Goal: Information Seeking & Learning: Find specific fact

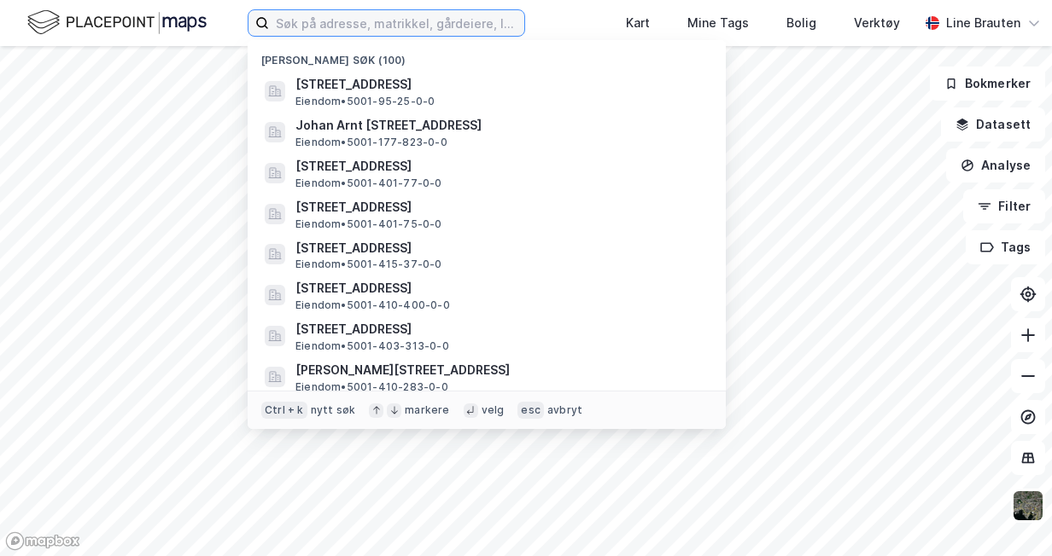
click at [334, 17] on input at bounding box center [396, 23] width 255 height 26
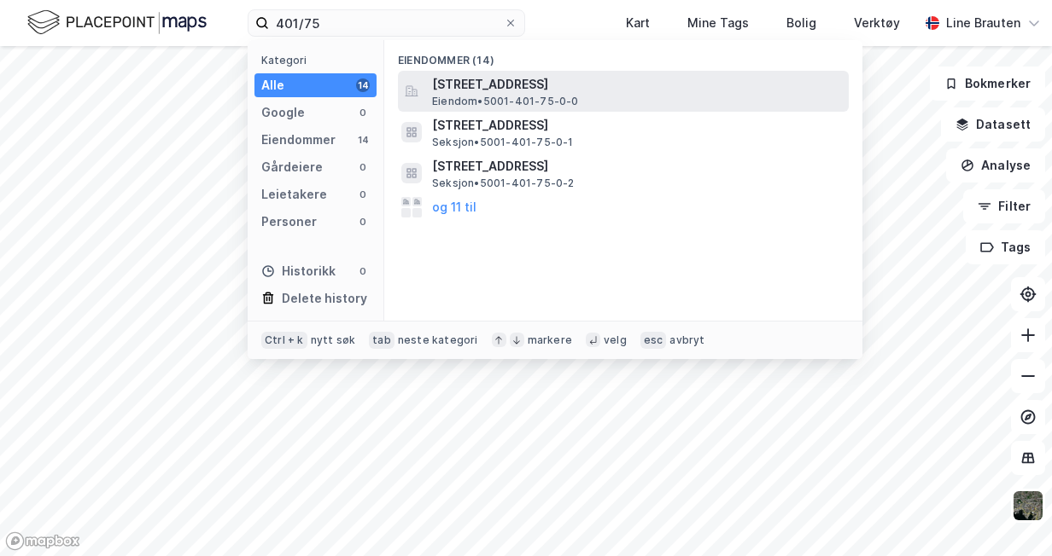
click at [523, 87] on span "[STREET_ADDRESS]" at bounding box center [637, 84] width 410 height 20
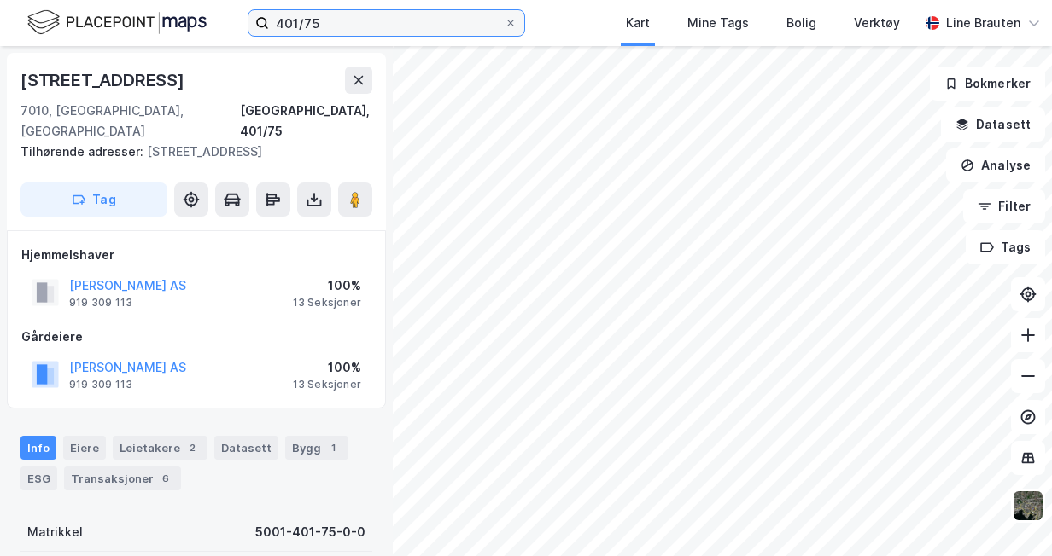
click at [324, 17] on input "401/75" at bounding box center [386, 23] width 235 height 26
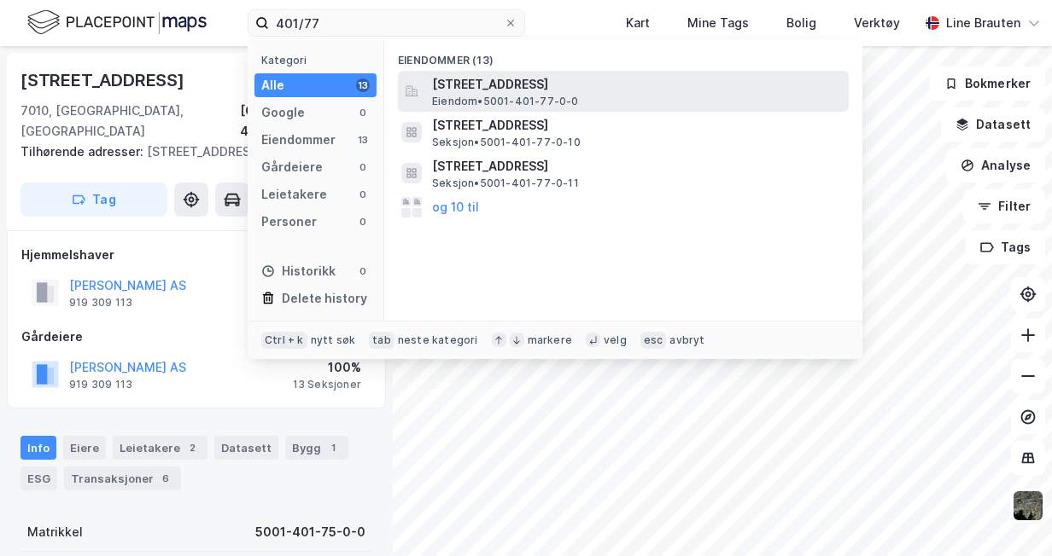
click at [487, 81] on span "[STREET_ADDRESS]" at bounding box center [637, 84] width 410 height 20
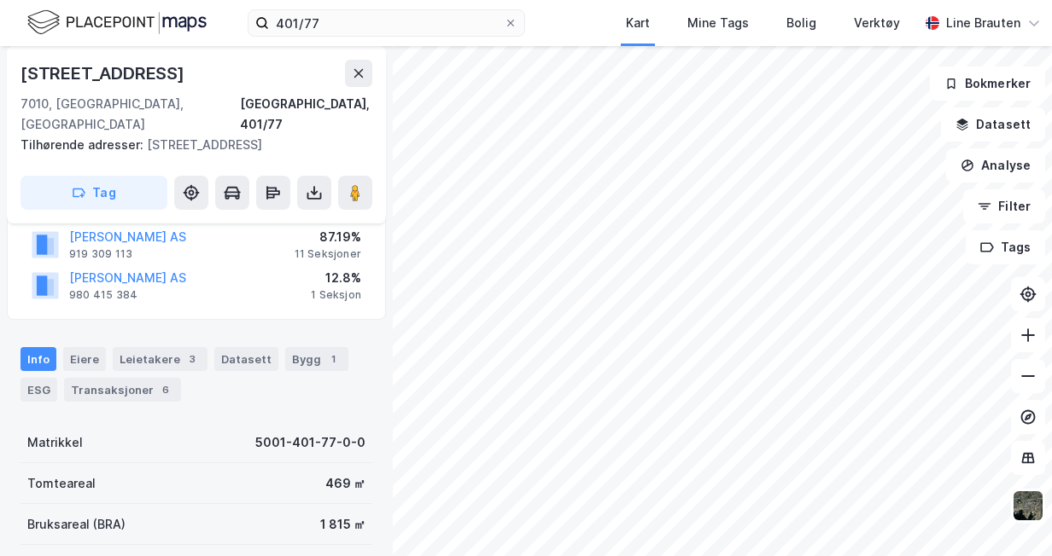
scroll to position [256, 0]
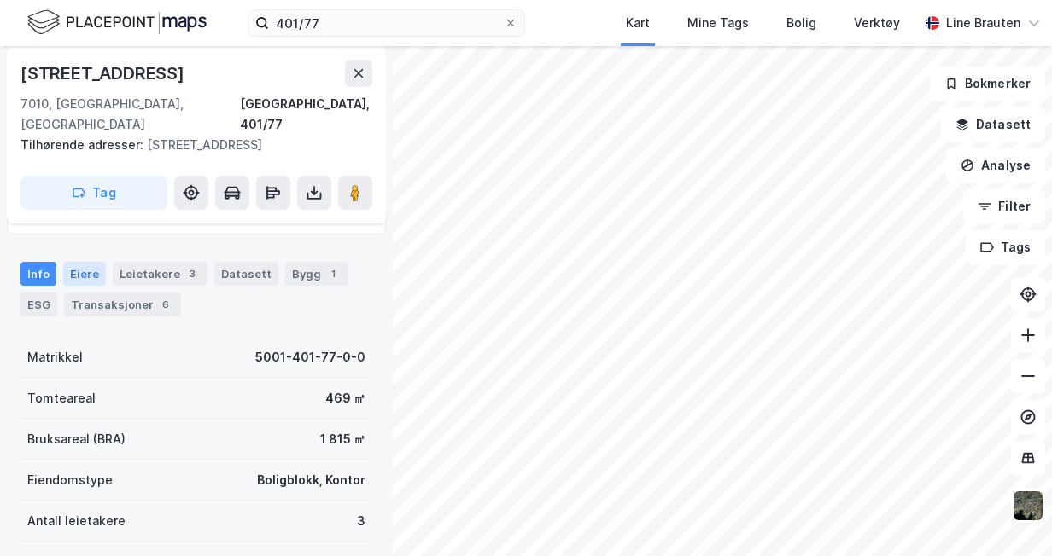
click at [74, 262] on div "Eiere" at bounding box center [84, 274] width 43 height 24
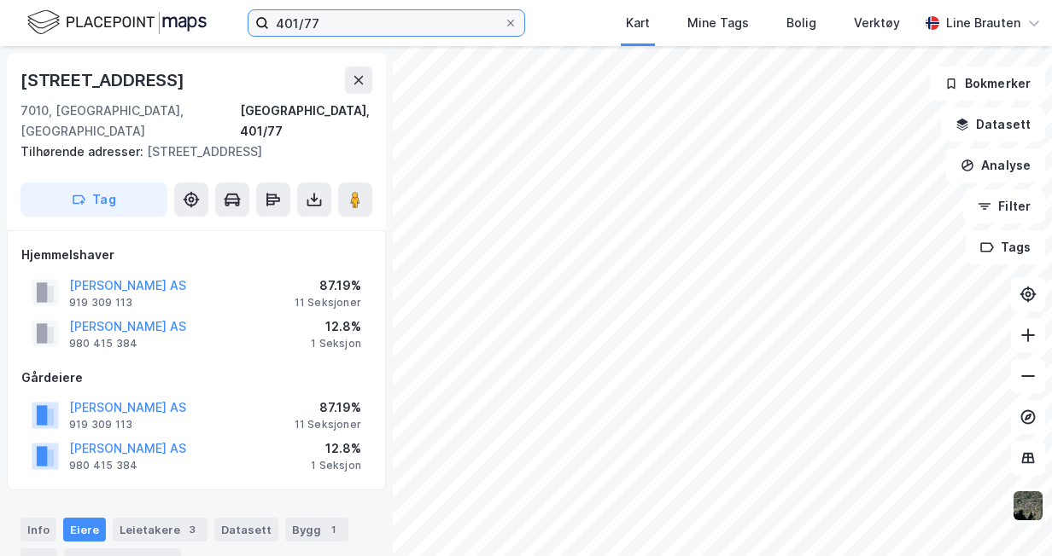
click at [326, 16] on input "401/77" at bounding box center [386, 23] width 235 height 26
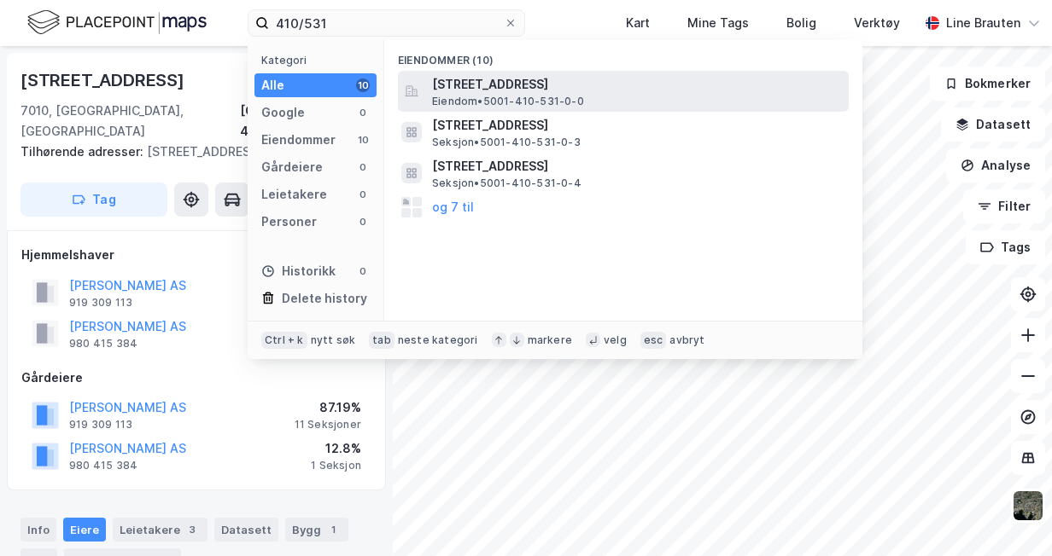
click at [510, 83] on span "[STREET_ADDRESS]" at bounding box center [637, 84] width 410 height 20
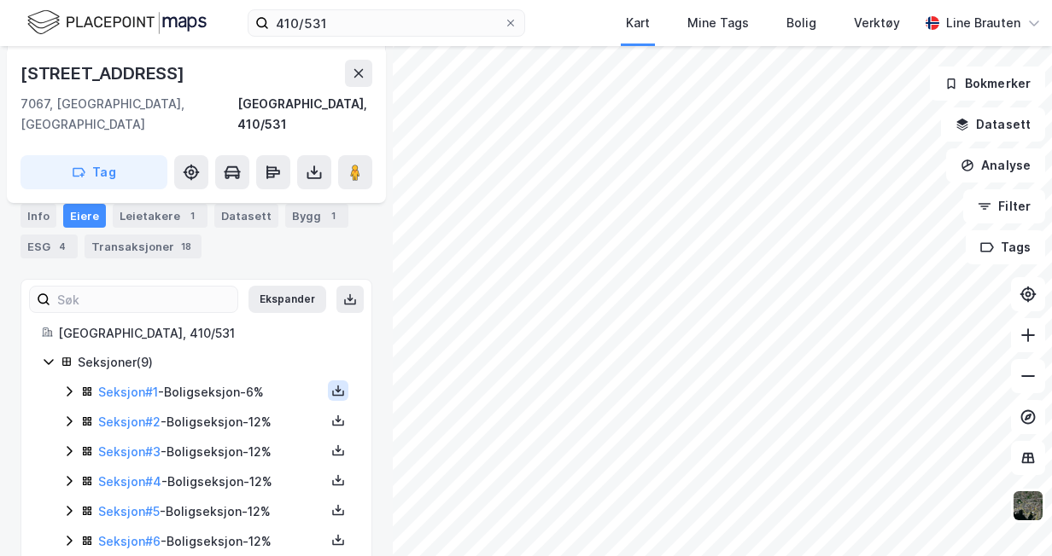
scroll to position [341, 0]
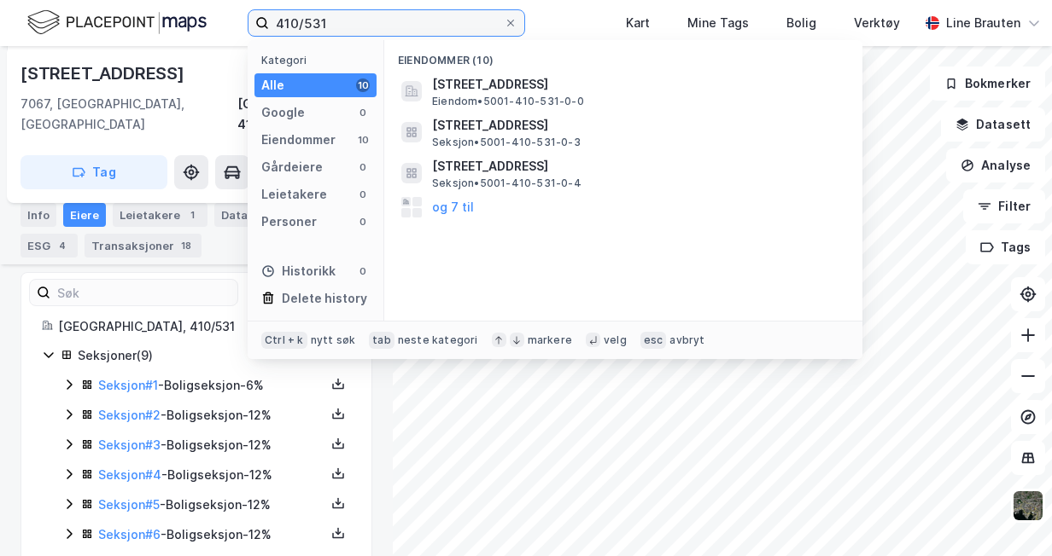
click at [333, 13] on input "410/531" at bounding box center [386, 23] width 235 height 26
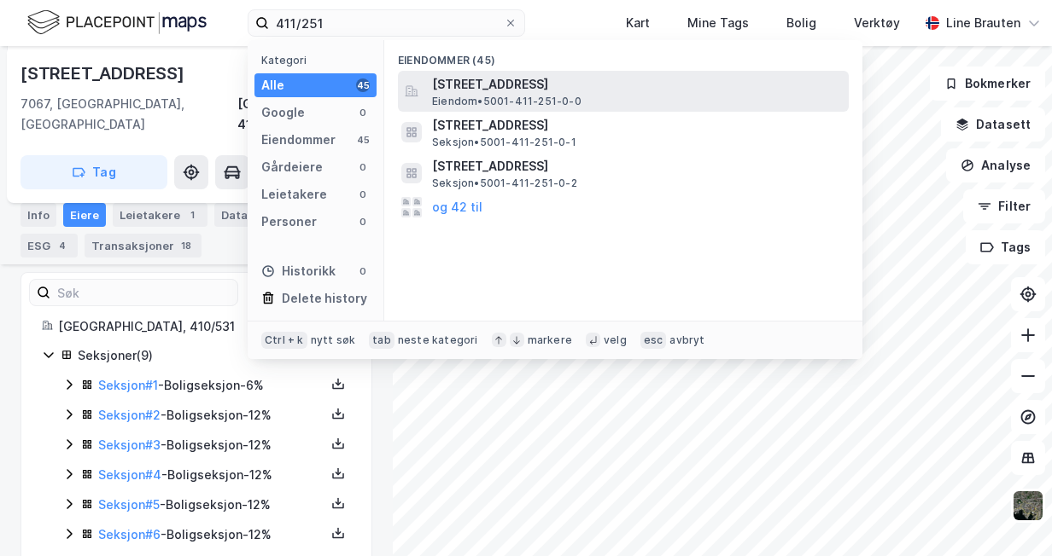
click at [554, 96] on span "Eiendom • 5001-411-251-0-0" at bounding box center [506, 102] width 149 height 14
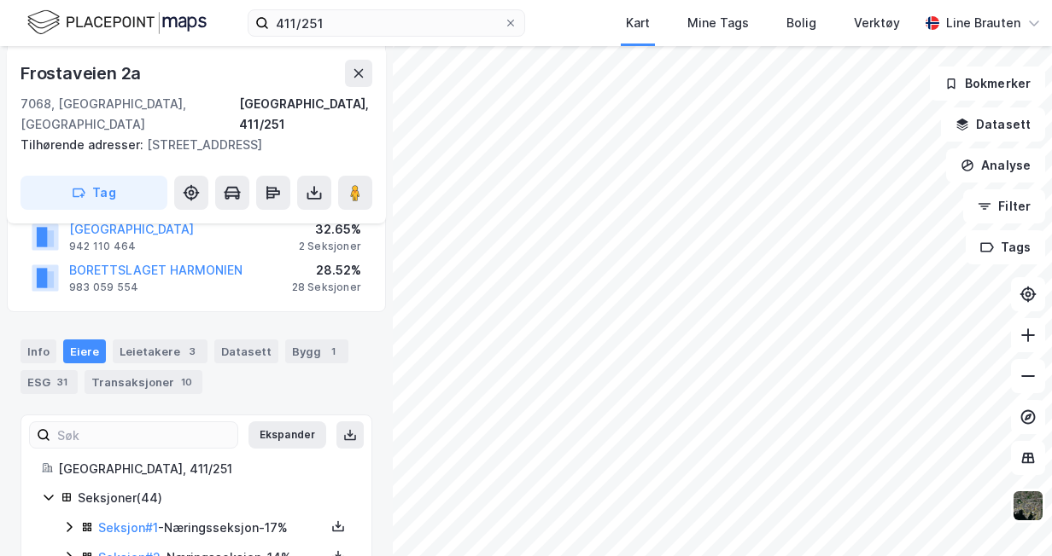
scroll to position [124, 0]
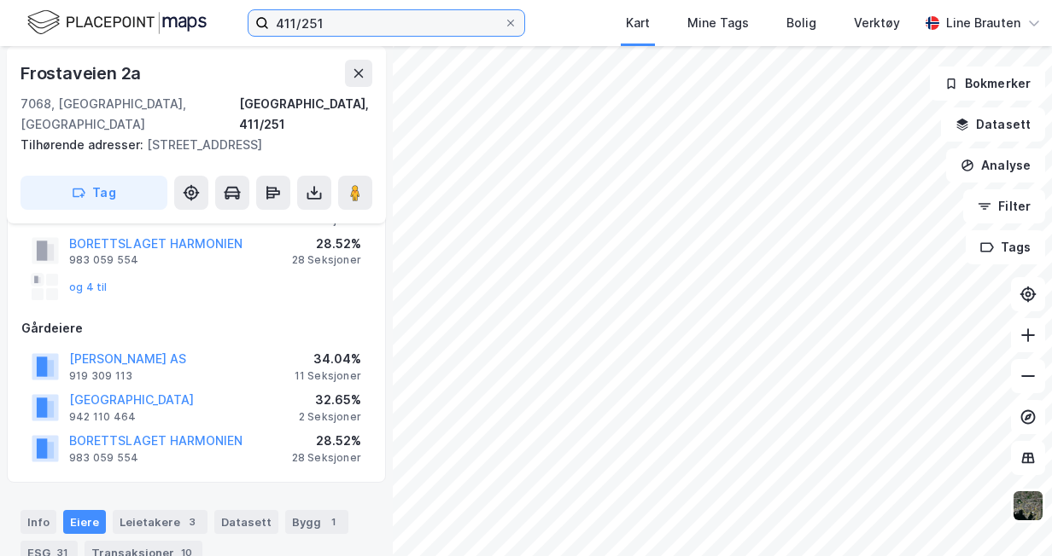
click at [326, 24] on input "411/251" at bounding box center [386, 23] width 235 height 26
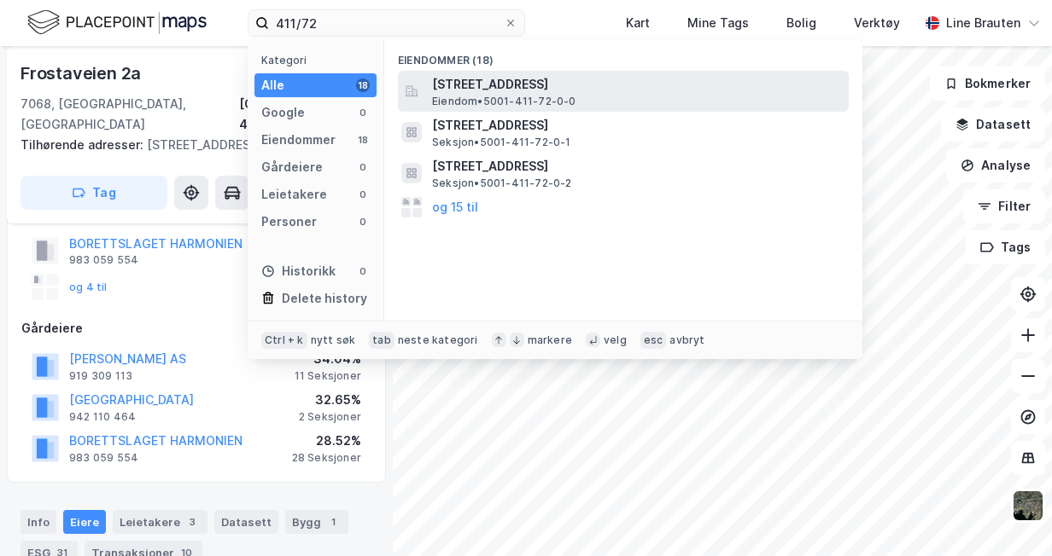
click at [499, 89] on span "[STREET_ADDRESS]" at bounding box center [637, 84] width 410 height 20
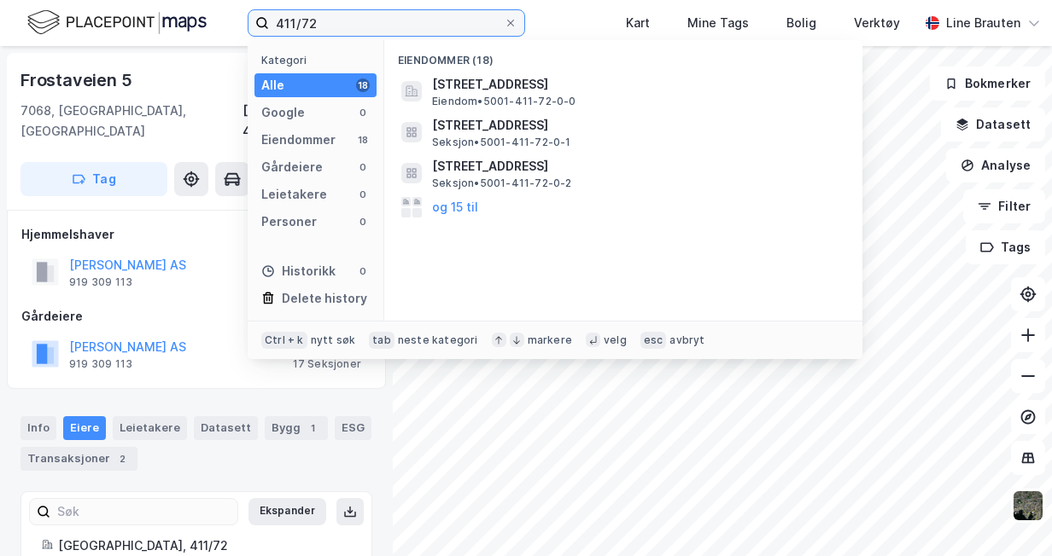
click at [328, 20] on input "411/72" at bounding box center [386, 23] width 235 height 26
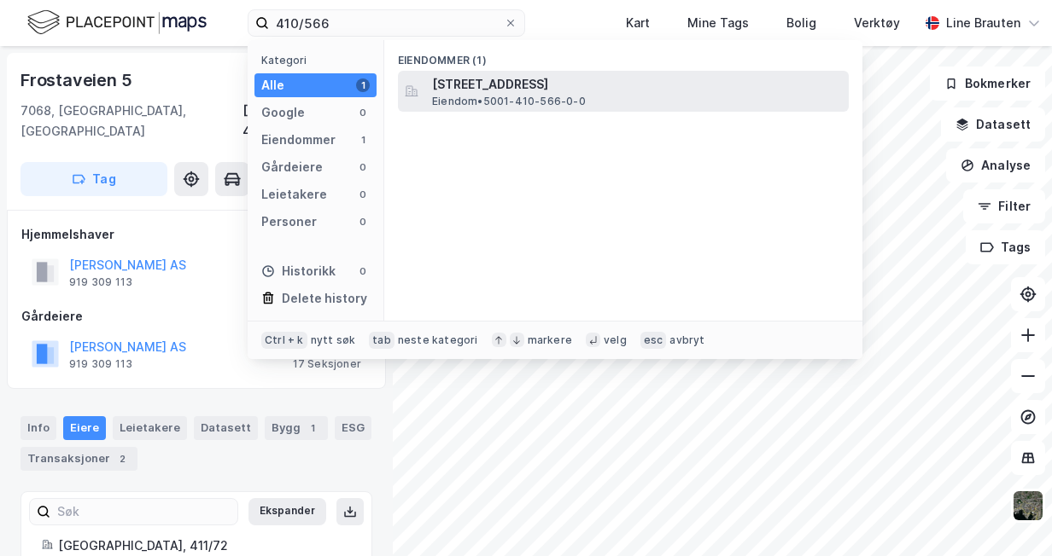
click at [466, 94] on span "[STREET_ADDRESS]" at bounding box center [637, 84] width 410 height 20
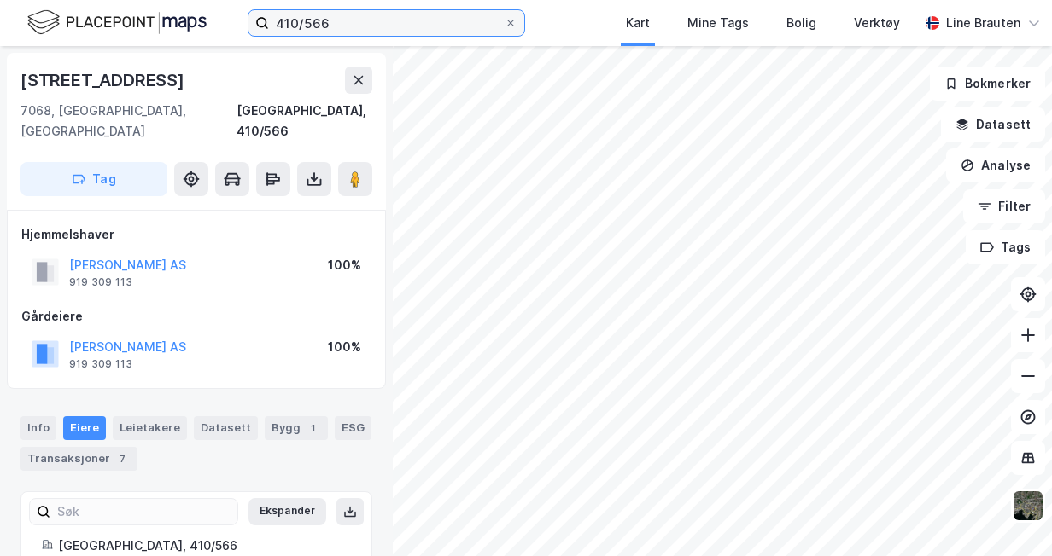
click at [339, 26] on input "410/566" at bounding box center [386, 23] width 235 height 26
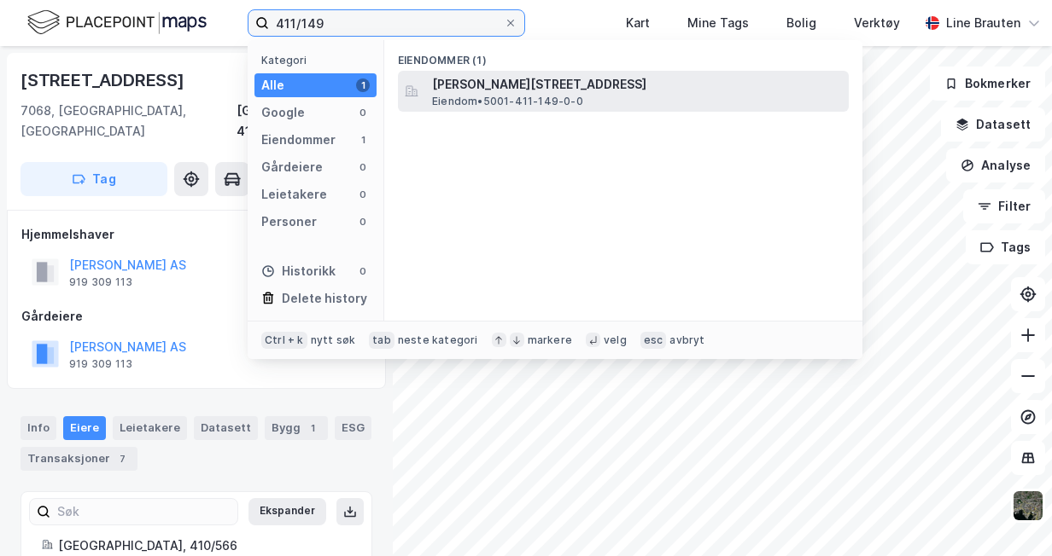
type input "411/149"
click at [457, 91] on span "[PERSON_NAME][STREET_ADDRESS]" at bounding box center [637, 84] width 410 height 20
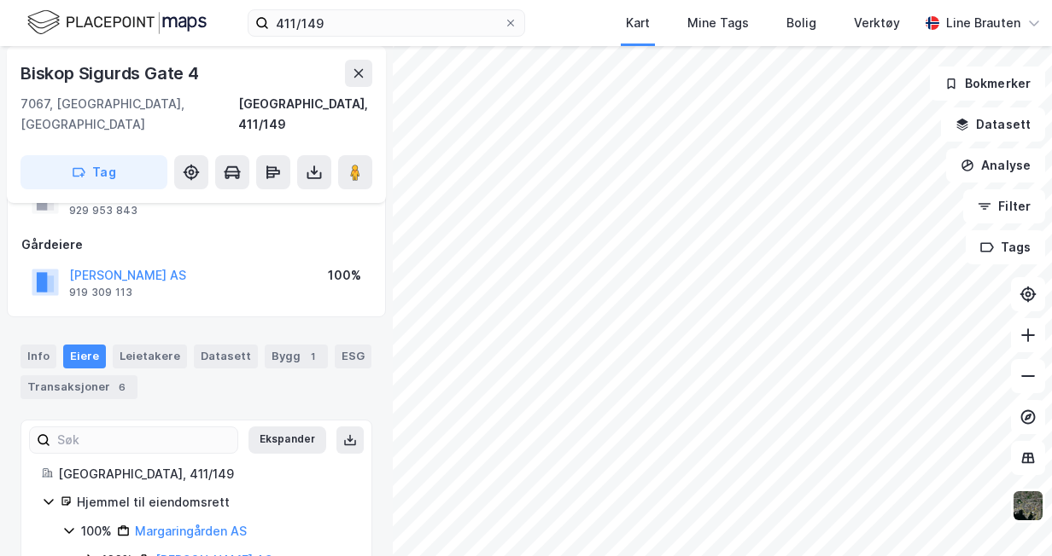
scroll to position [85, 0]
